Goal: Browse casually

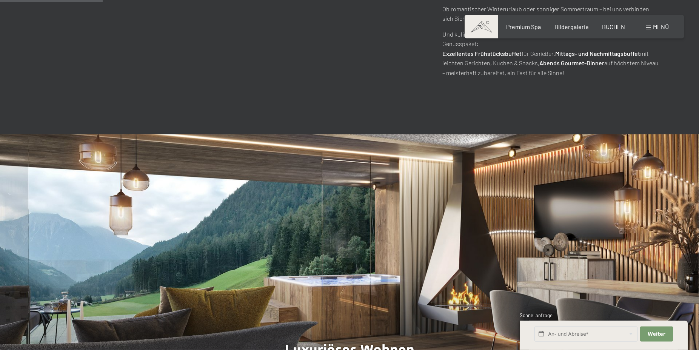
scroll to position [616, 0]
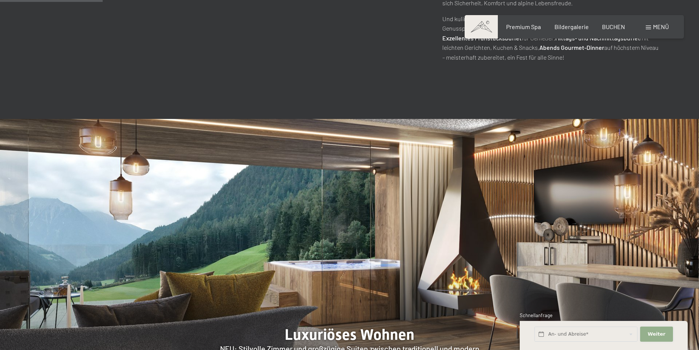
click at [655, 338] on button "Weiter Adressfelder ausblenden" at bounding box center [656, 333] width 32 height 15
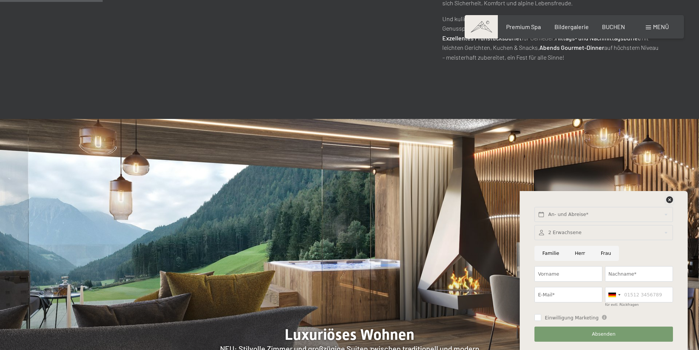
click at [668, 198] on icon at bounding box center [669, 199] width 7 height 7
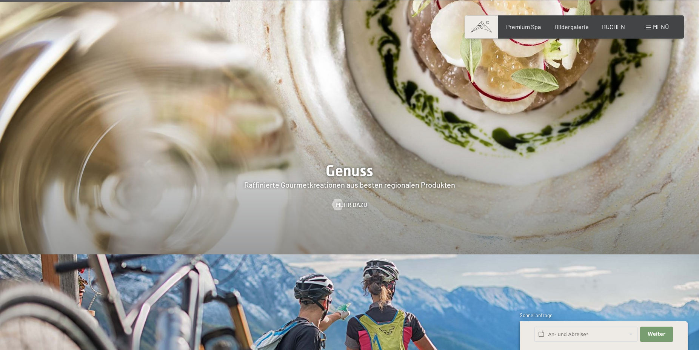
scroll to position [1386, 0]
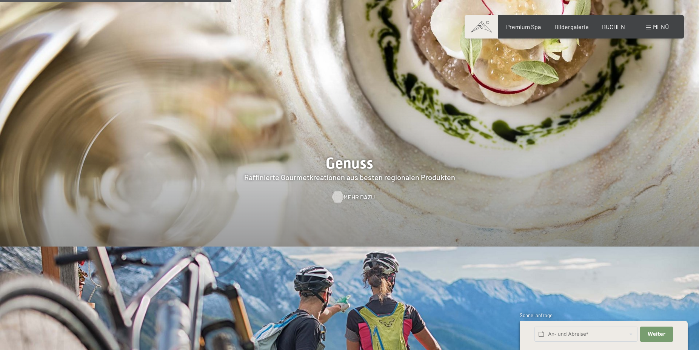
click at [345, 193] on span "Mehr dazu" at bounding box center [358, 197] width 31 height 8
click at [349, 193] on span "Mehr dazu" at bounding box center [358, 197] width 31 height 8
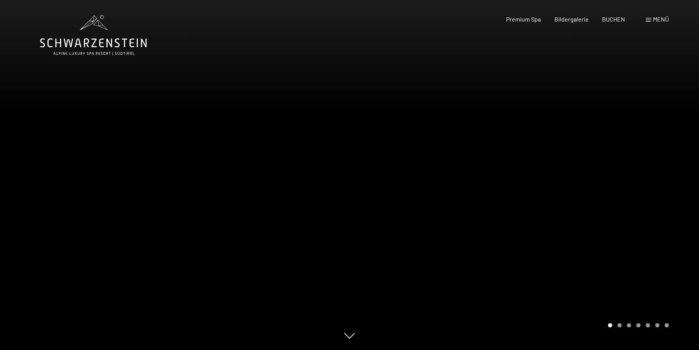
click at [535, 118] on div at bounding box center [525, 175] width 350 height 350
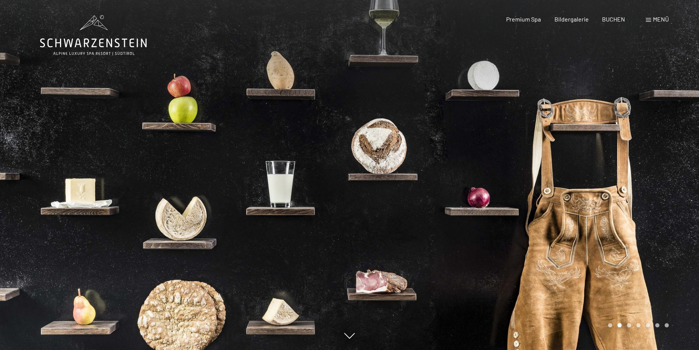
click at [457, 145] on div at bounding box center [525, 175] width 350 height 350
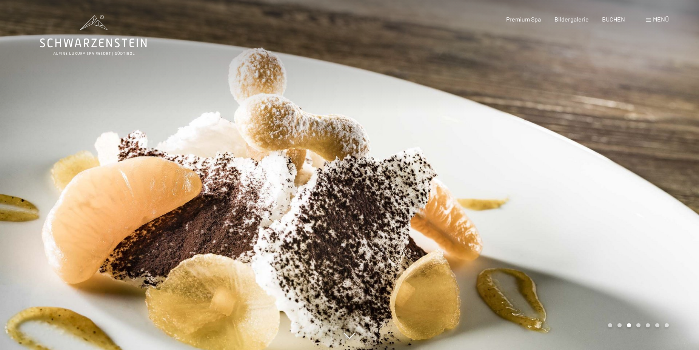
click at [532, 169] on div at bounding box center [525, 175] width 350 height 350
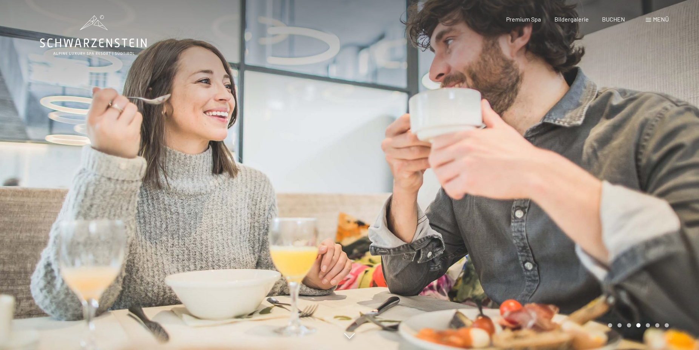
click at [88, 159] on div at bounding box center [175, 175] width 350 height 350
